Goal: Task Accomplishment & Management: Use online tool/utility

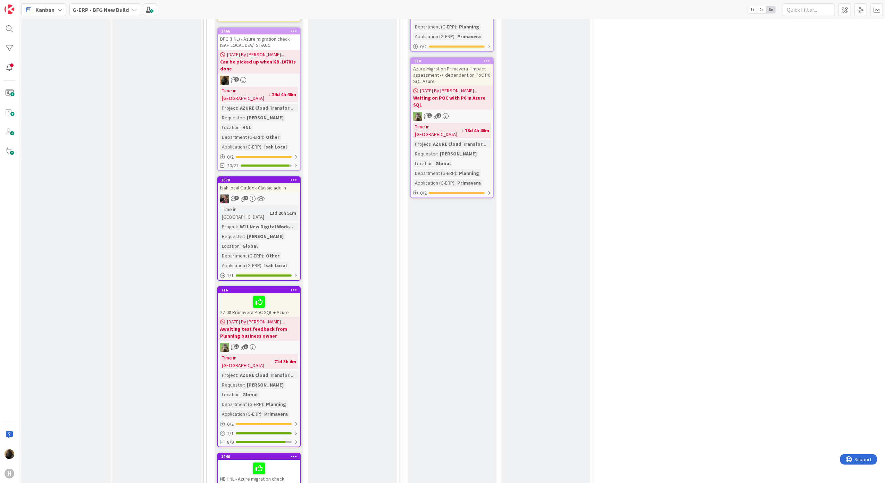
scroll to position [2111, 0]
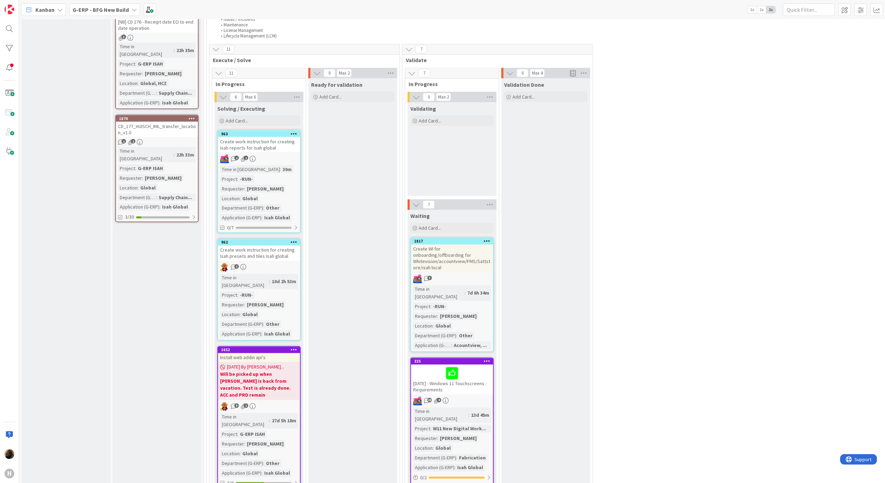
scroll to position [1138, 0]
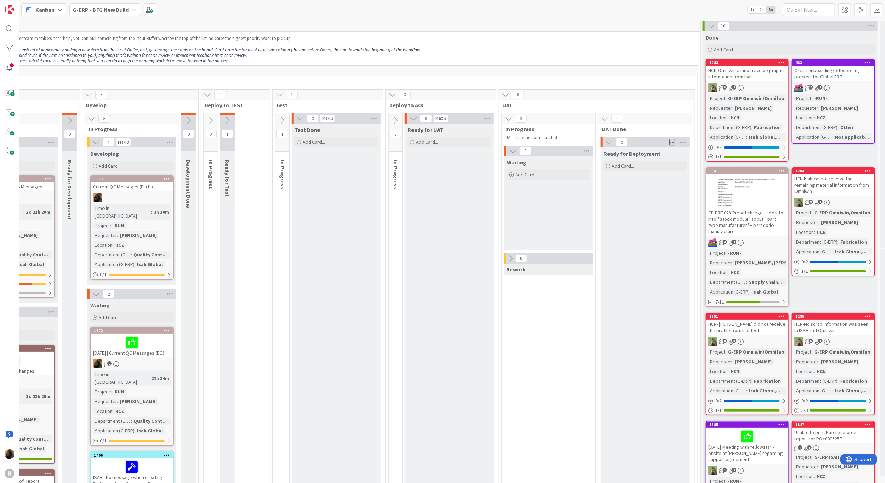
scroll to position [0, 0]
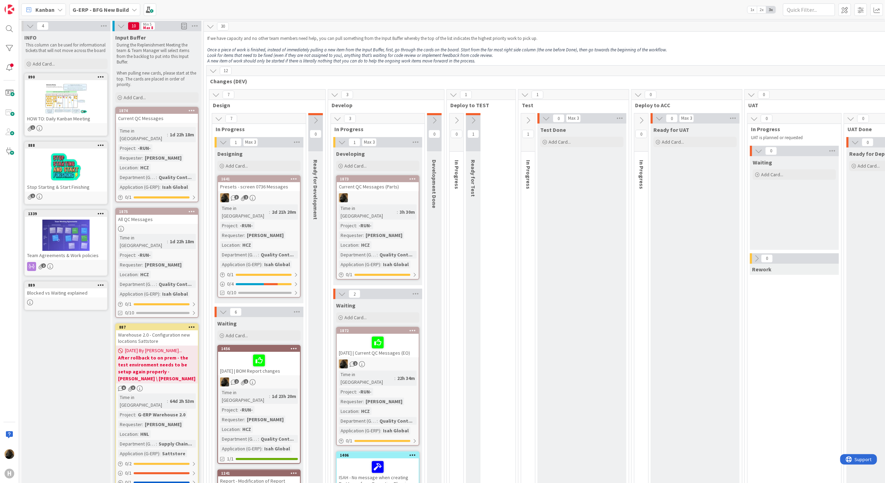
click at [396, 185] on div "Current QC Messages (Parts)" at bounding box center [378, 186] width 82 height 9
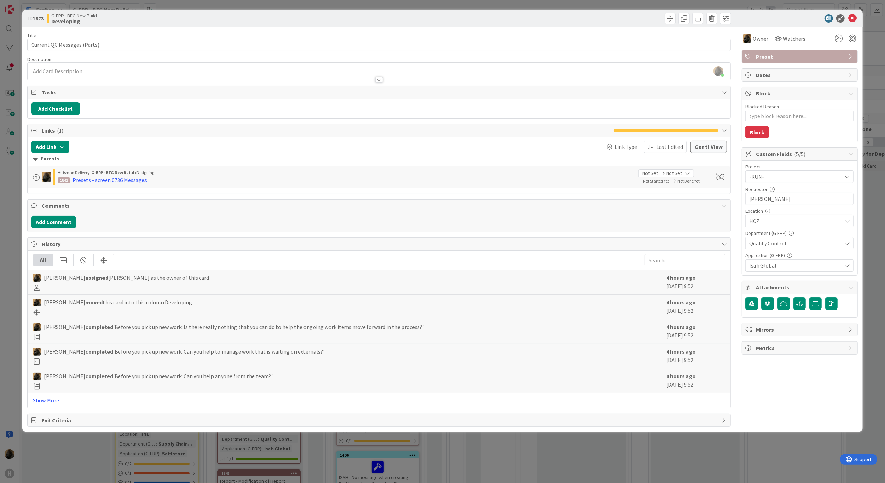
click at [1, 329] on div "ID 1873 G-ERP - BFG New Build Developing Title 27 / 128 Current QC Messages (Pa…" at bounding box center [442, 241] width 885 height 483
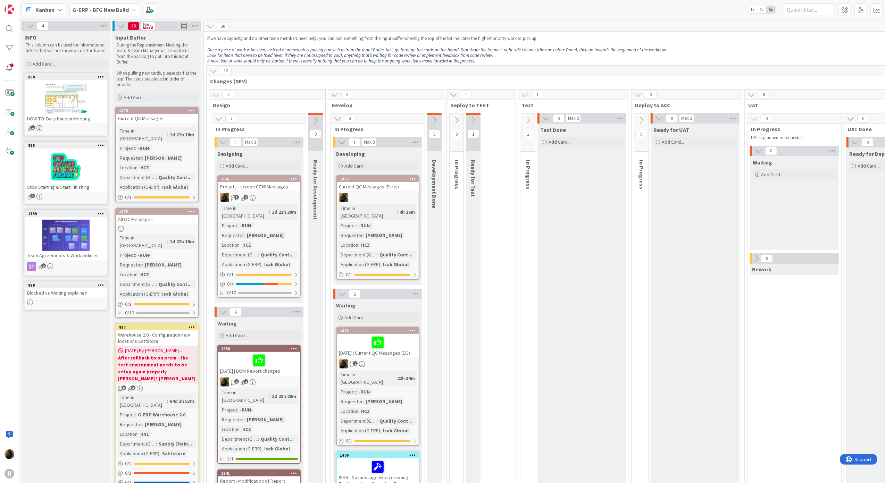
click at [225, 184] on div "Presets - screen 0736 Messages" at bounding box center [259, 186] width 82 height 9
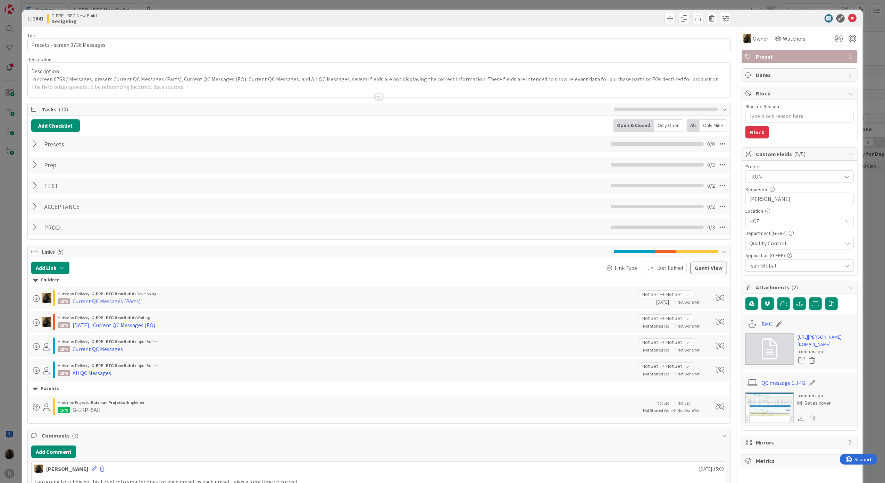
click at [375, 99] on div at bounding box center [379, 97] width 8 height 6
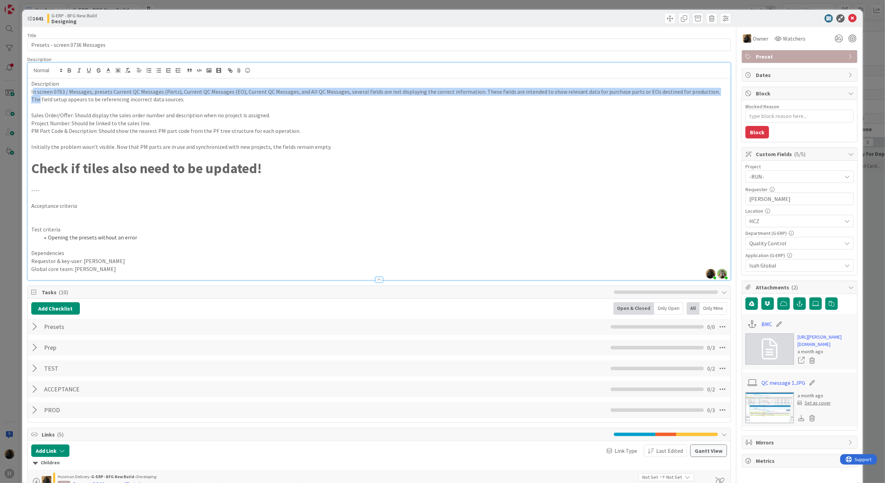
drag, startPoint x: 32, startPoint y: 94, endPoint x: 40, endPoint y: 98, distance: 8.4
click at [40, 98] on div "Description In screen 0763 / Messages, presets Current QC Messages (Parts), Cur…" at bounding box center [379, 179] width 703 height 202
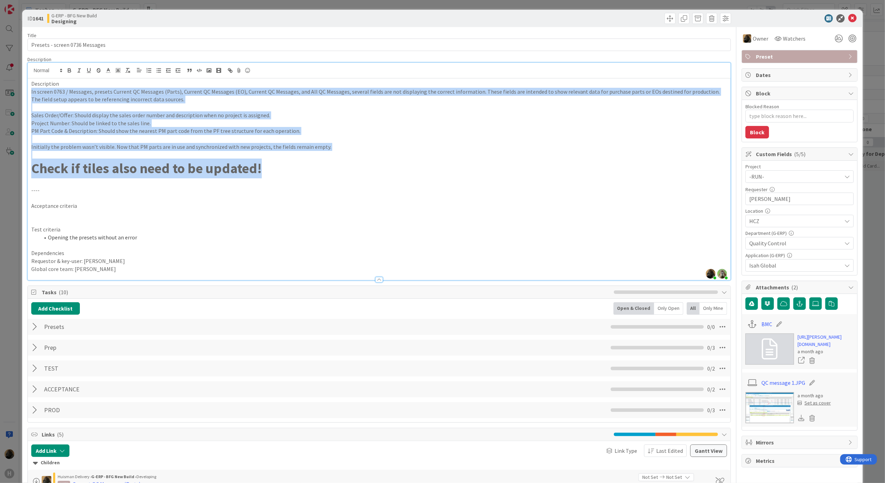
drag, startPoint x: 31, startPoint y: 93, endPoint x: 327, endPoint y: 163, distance: 304.7
click at [327, 163] on div "Description In screen 0763 / Messages, presets Current QC Messages (Parts), Cur…" at bounding box center [379, 179] width 703 height 202
copy div "In screen 0763 / Messages, presets Current QC Messages (Parts), Current QC Mess…"
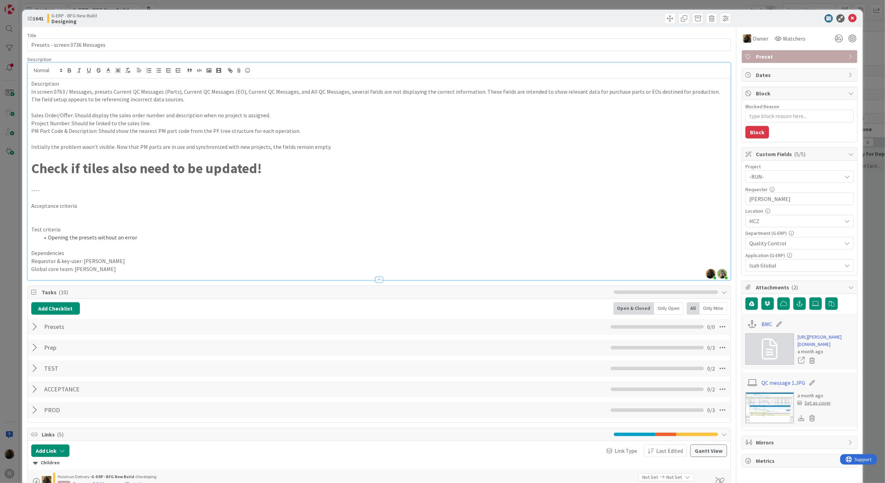
click at [10, 277] on div "ID 1641 G-ERP - BFG New Build Designing Title 30 / 128 Presets - screen 0736 Me…" at bounding box center [442, 241] width 885 height 483
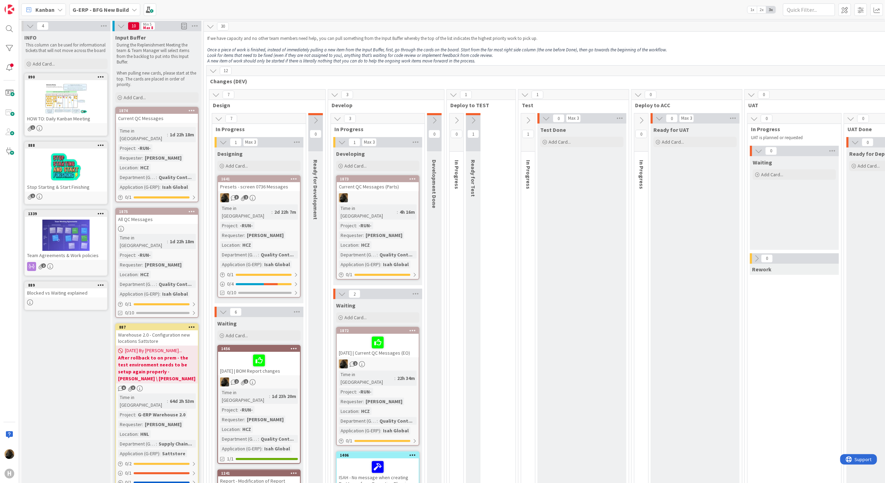
click at [365, 184] on div "Current QC Messages (Parts)" at bounding box center [378, 186] width 82 height 9
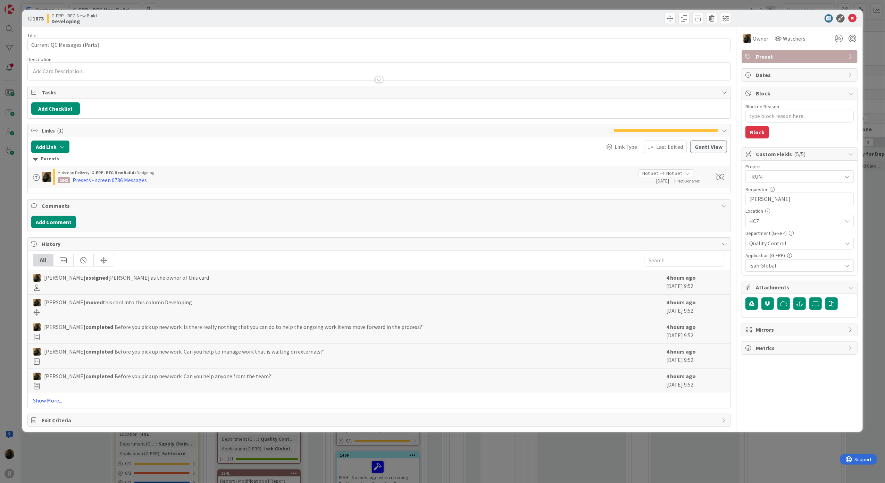
click at [133, 73] on p at bounding box center [379, 71] width 696 height 8
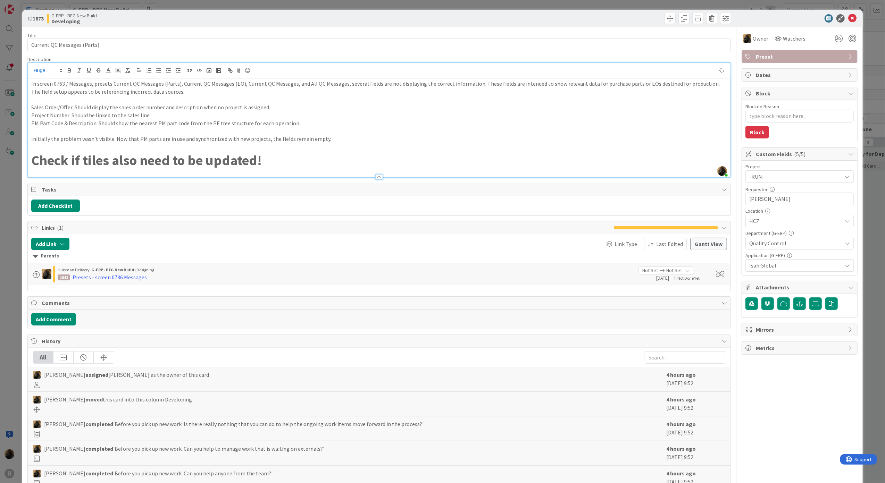
type textarea "x"
click at [268, 109] on p "Sales Order/Offer: Should display the sales order number and description when n…" at bounding box center [379, 107] width 696 height 8
type textarea "x"
drag, startPoint x: 38, startPoint y: 125, endPoint x: 125, endPoint y: 128, distance: 87.5
click at [125, 128] on div "In screen 0763 / Messages, presets Current QC Messages (Parts), Current QC Mess…" at bounding box center [379, 127] width 703 height 99
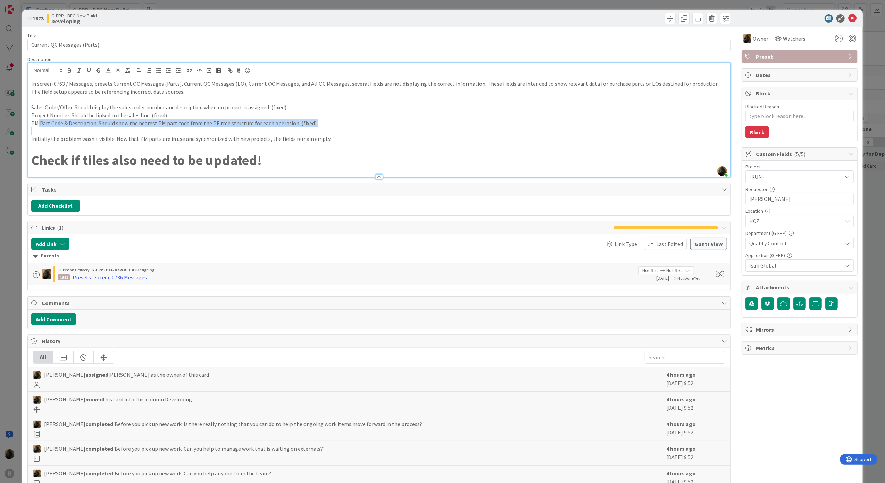
click at [119, 122] on p "PM Part Code & Description: Should show the nearest PM part code from the PF tr…" at bounding box center [379, 123] width 696 height 8
click at [120, 115] on p "Project Number: Should be linked to the sales line. (fixed)" at bounding box center [379, 115] width 696 height 8
